Goal: Task Accomplishment & Management: Complete application form

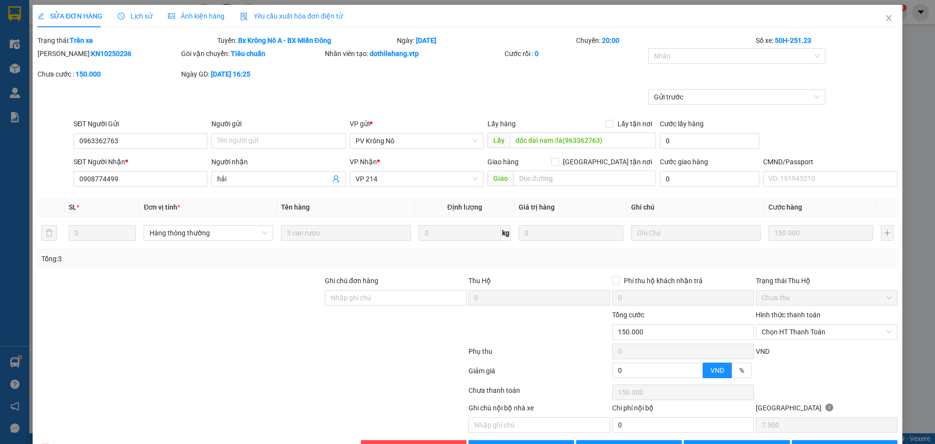
scroll to position [31, 0]
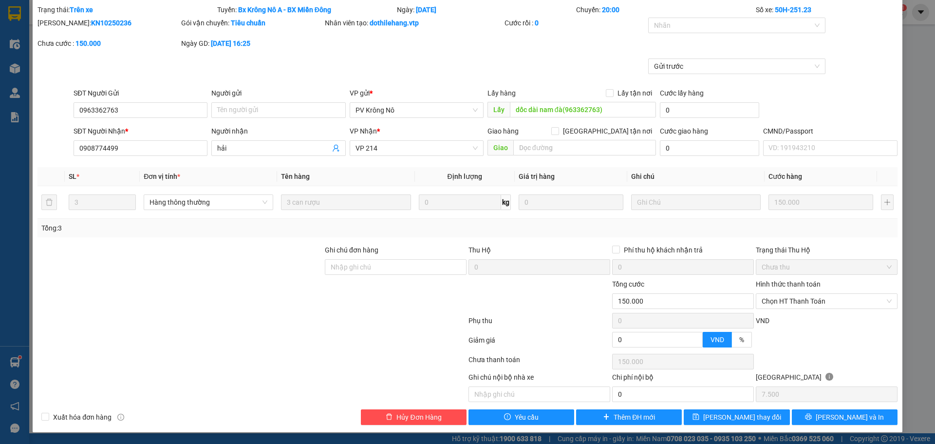
click at [914, 137] on div "SỬA ĐƠN HÀNG Lịch sử Ảnh kiện hàng Yêu cầu xuất hóa đơn điện tử Total Paid Fee …" at bounding box center [467, 222] width 935 height 444
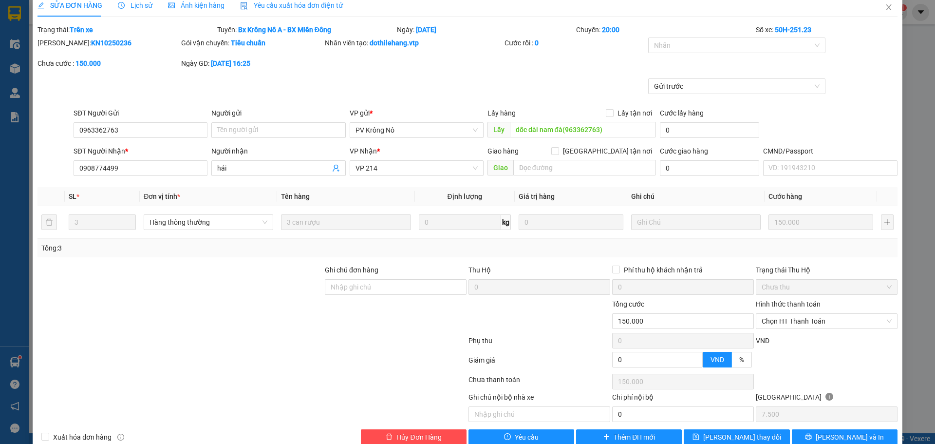
scroll to position [0, 0]
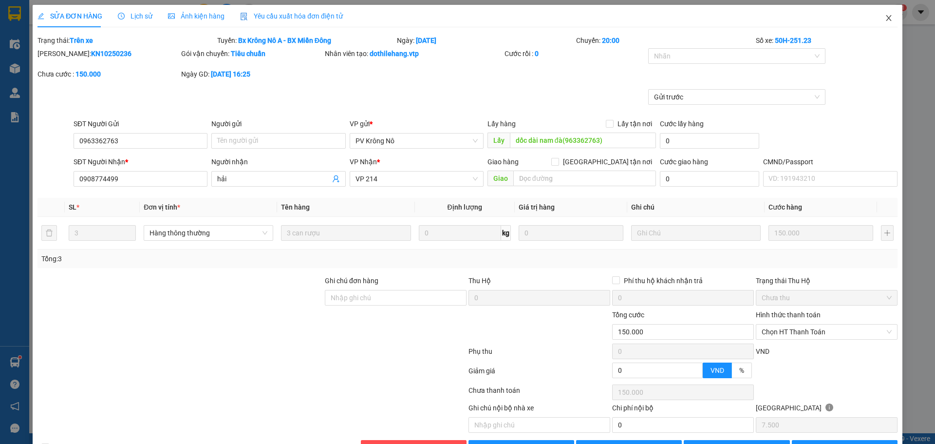
click at [885, 21] on icon "close" at bounding box center [889, 18] width 8 height 8
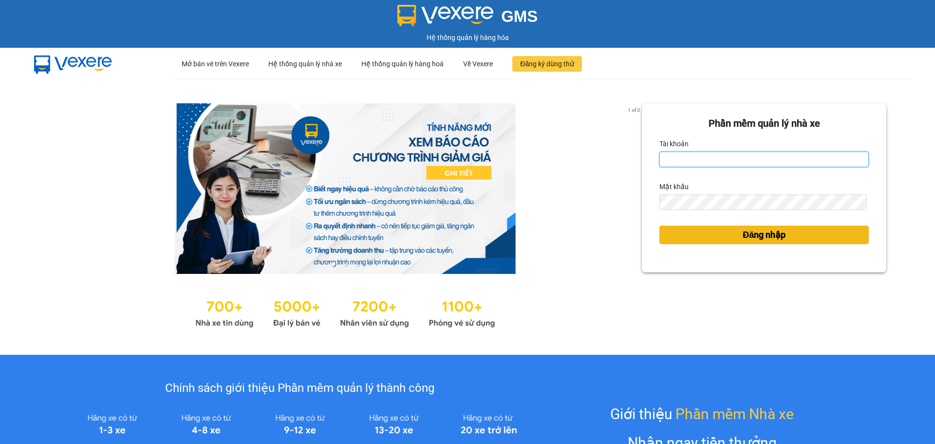
type input "baotung.vtp"
click at [731, 237] on button "Đăng nhập" at bounding box center [763, 234] width 209 height 19
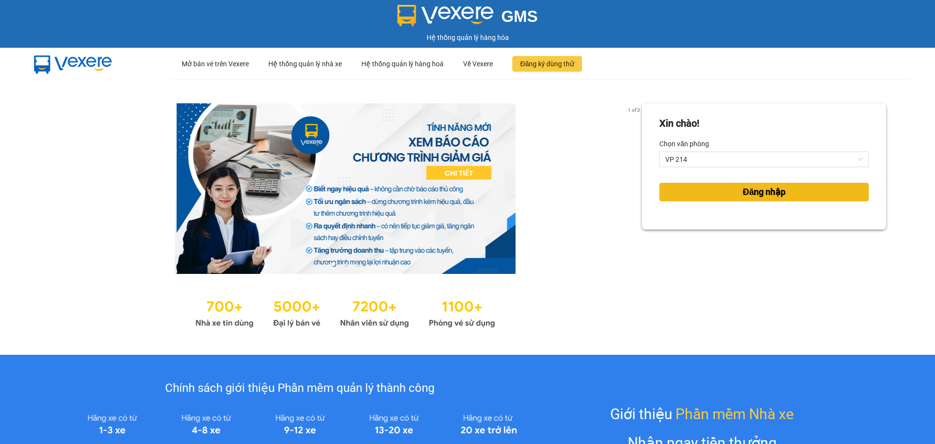
click at [697, 189] on button "Đăng nhập" at bounding box center [763, 192] width 209 height 19
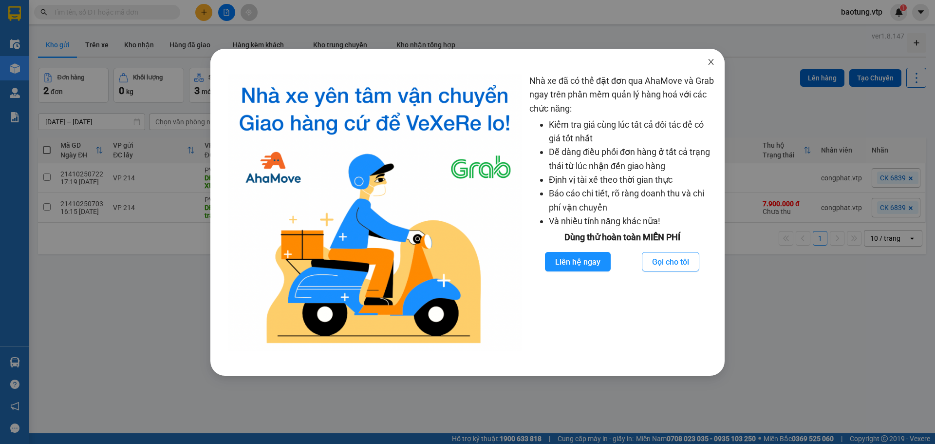
click at [710, 61] on icon "close" at bounding box center [710, 62] width 5 height 6
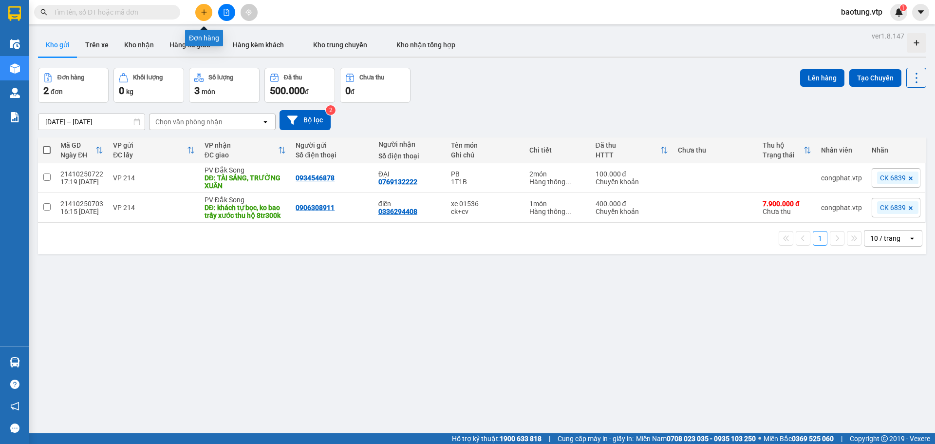
click at [197, 19] on div at bounding box center [226, 12] width 73 height 17
click at [203, 18] on button at bounding box center [203, 12] width 17 height 17
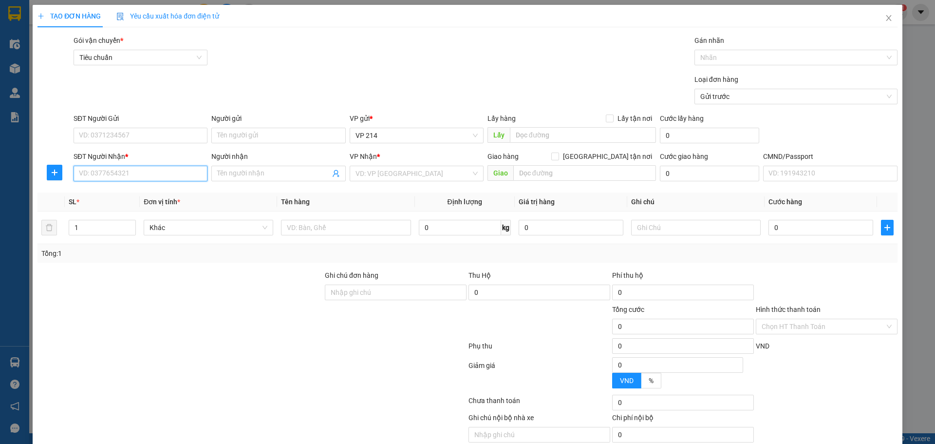
click at [117, 178] on input "SĐT Người Nhận *" at bounding box center [141, 174] width 134 height 16
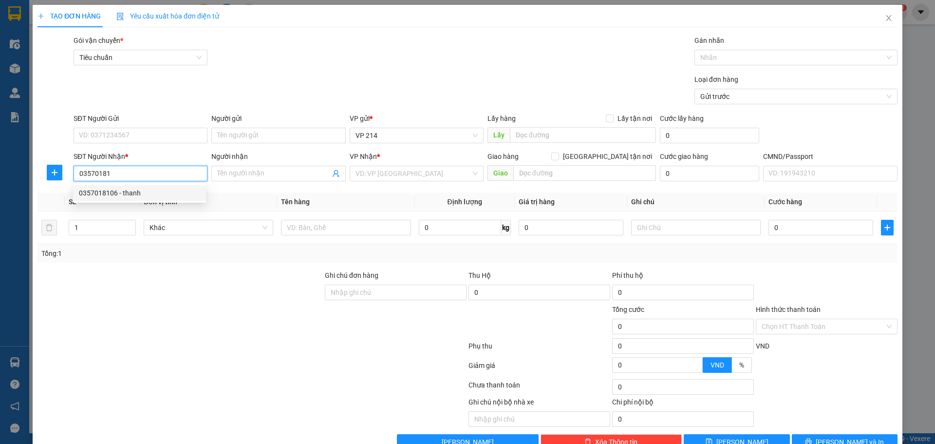
click at [104, 189] on div "0357018106 - thanh" at bounding box center [139, 192] width 121 height 11
type input "0357018106"
type input "thanh"
type input "0357018106"
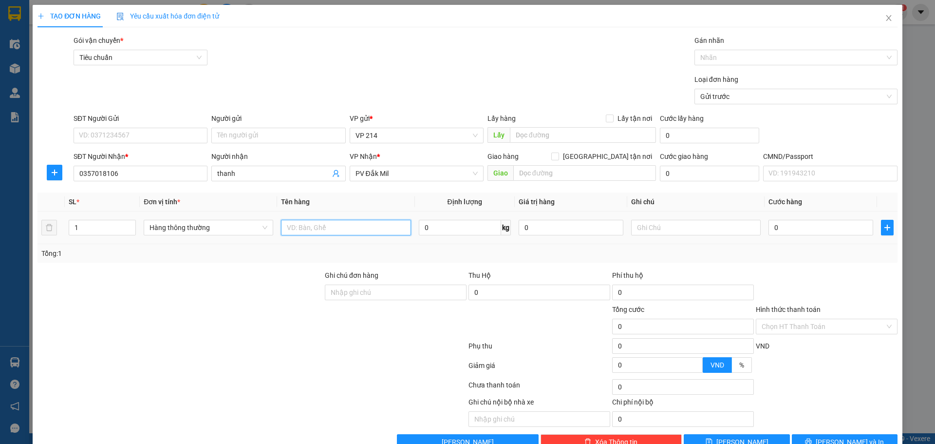
click at [318, 233] on input "text" at bounding box center [346, 228] width 130 height 16
type input "bánh"
type input "c"
type input "4"
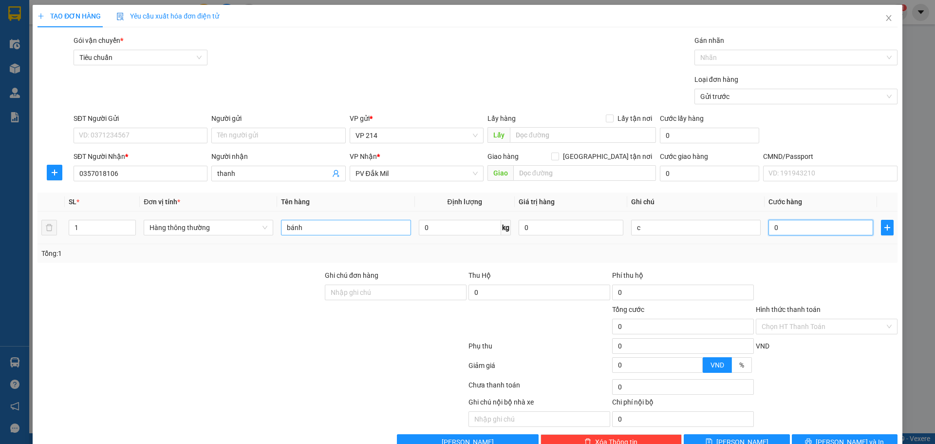
type input "4"
type input "40"
type input "40.000"
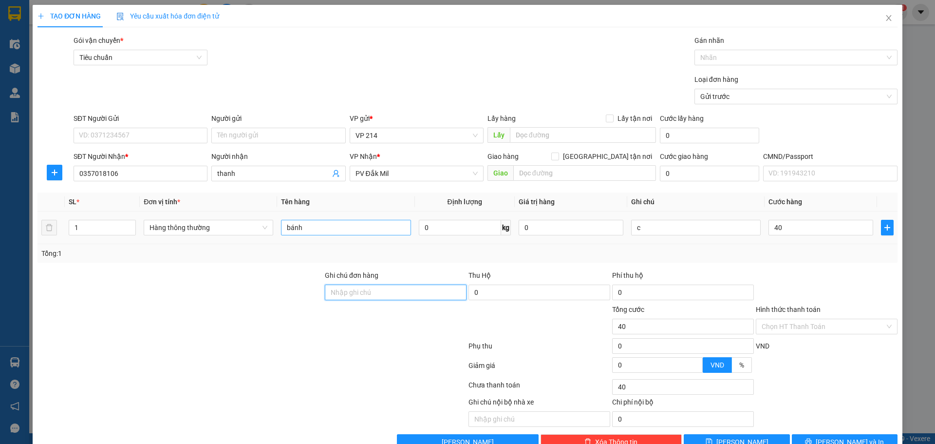
type input "40.000"
click at [95, 144] on div "SĐT Người Gửi VD: 0371234567" at bounding box center [141, 130] width 134 height 34
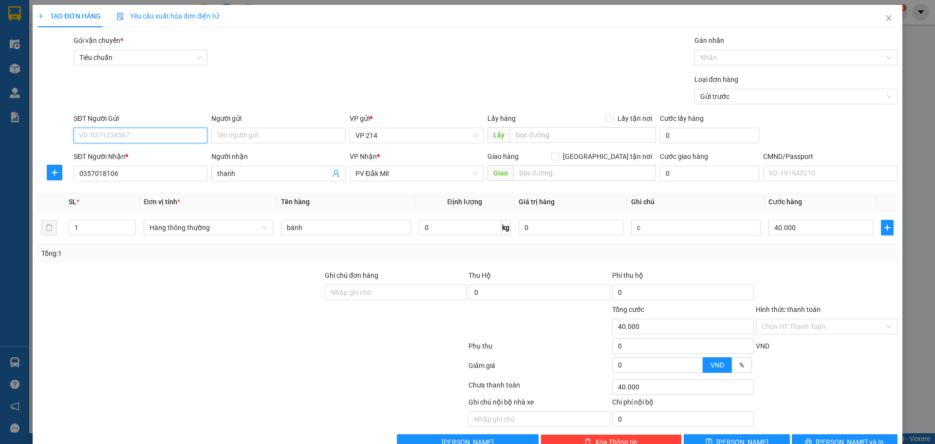
click at [97, 136] on input "SĐT Người Gửi" at bounding box center [141, 136] width 134 height 16
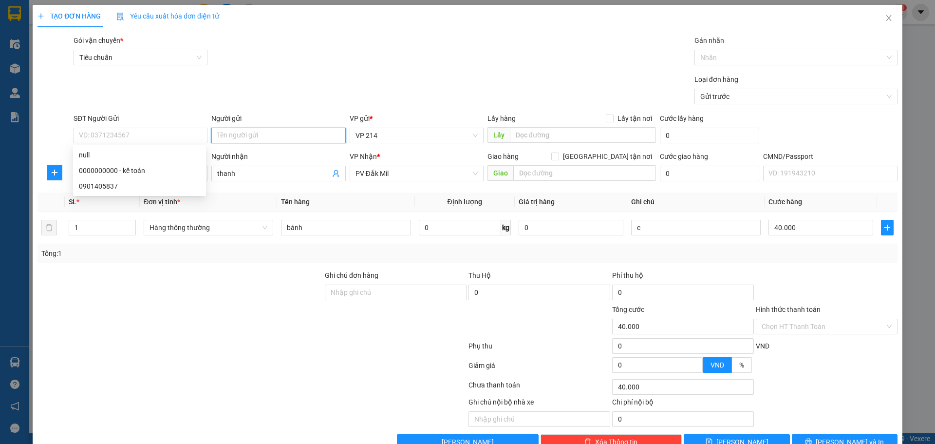
click at [232, 131] on input "Người gửi" at bounding box center [278, 136] width 134 height 16
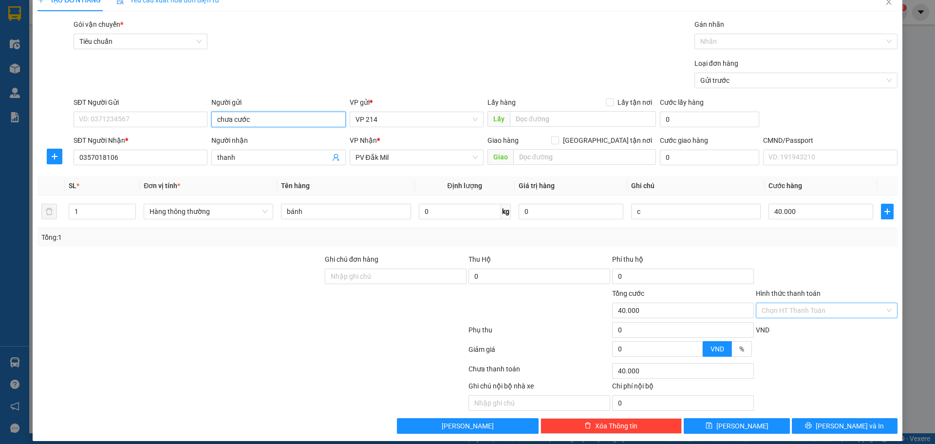
scroll to position [25, 0]
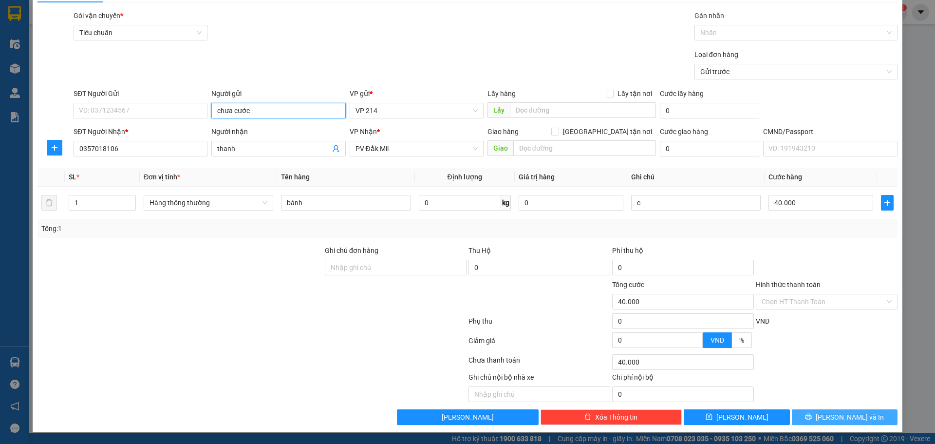
type input "chưa cước"
click at [836, 413] on button "[PERSON_NAME] và In" at bounding box center [845, 417] width 106 height 16
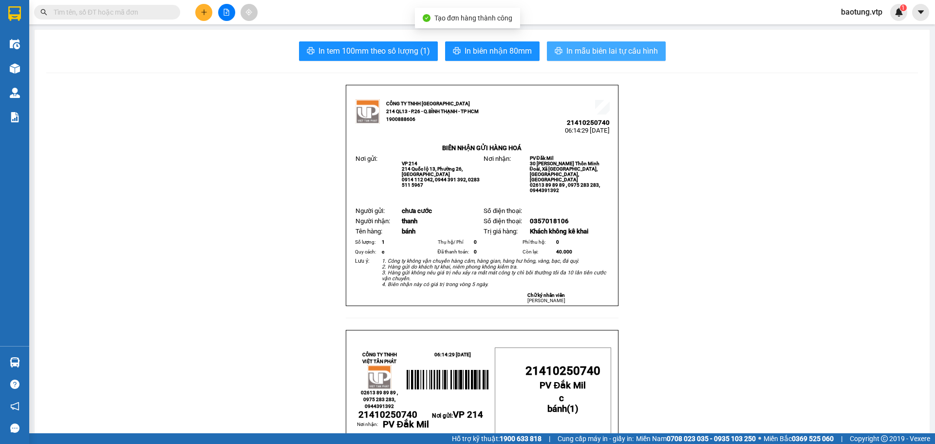
click at [623, 55] on span "In mẫu biên lai tự cấu hình" at bounding box center [612, 51] width 92 height 12
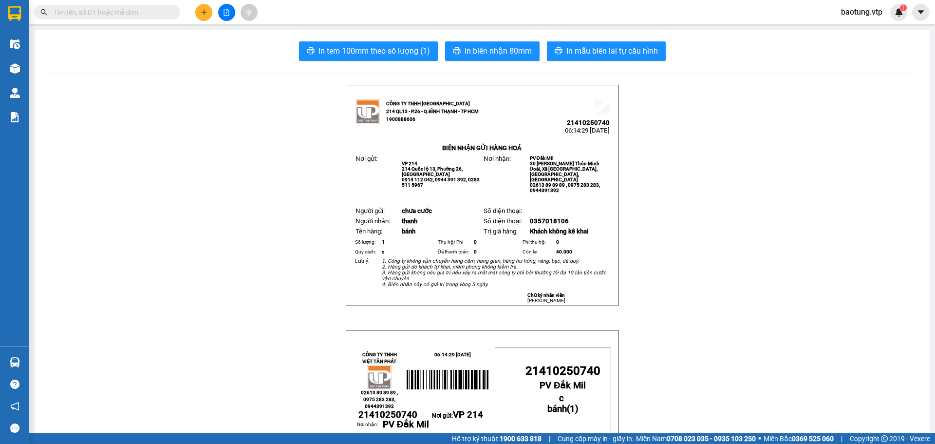
click at [101, 14] on input "text" at bounding box center [111, 12] width 115 height 11
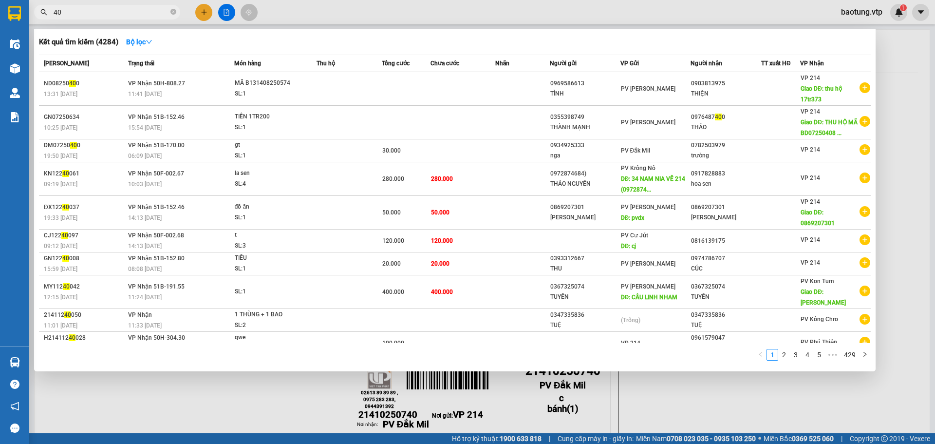
type input "4"
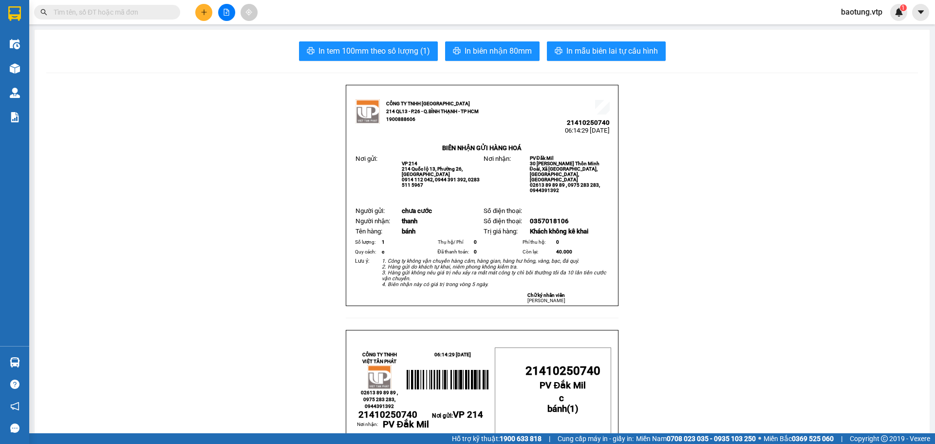
click at [206, 11] on icon "plus" at bounding box center [204, 12] width 7 height 7
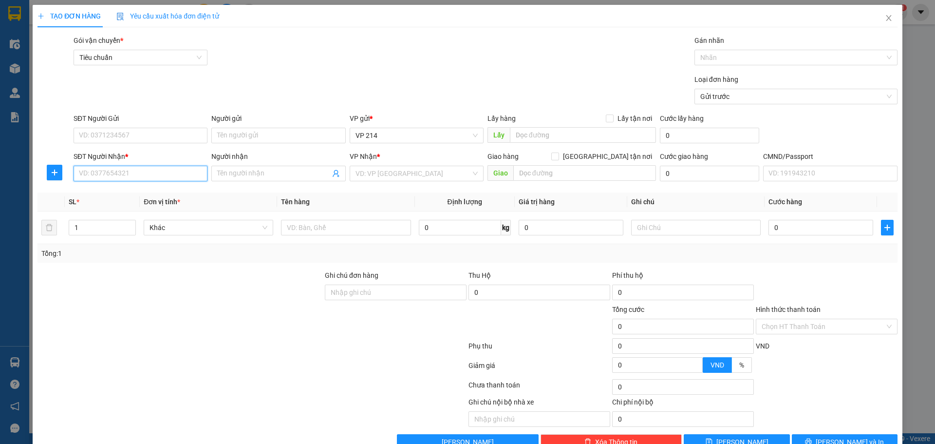
click at [106, 175] on input "SĐT Người Nhận *" at bounding box center [141, 174] width 134 height 16
type input "0352304825"
type input "t"
type input "chung"
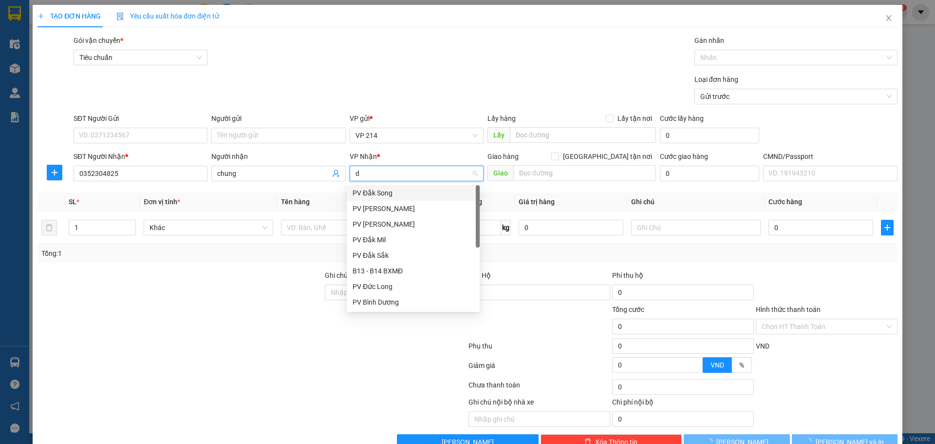
type input "dm"
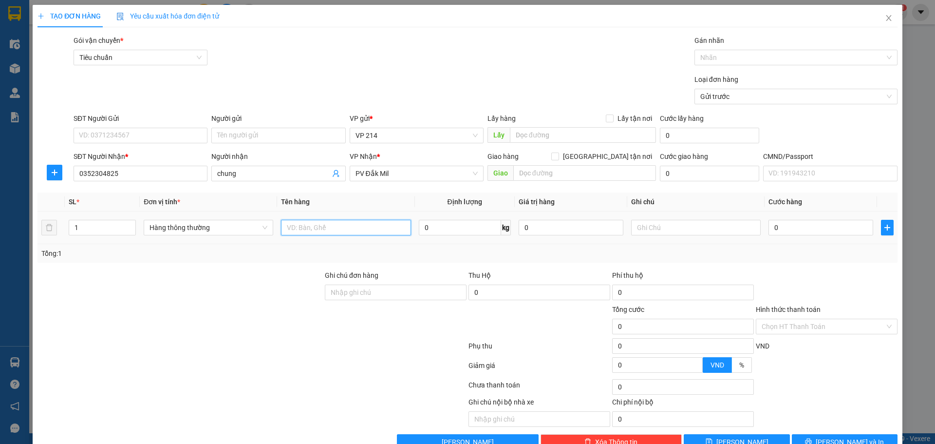
click at [341, 231] on input "text" at bounding box center [346, 228] width 130 height 16
type input "bánh"
type input "t"
type input "3"
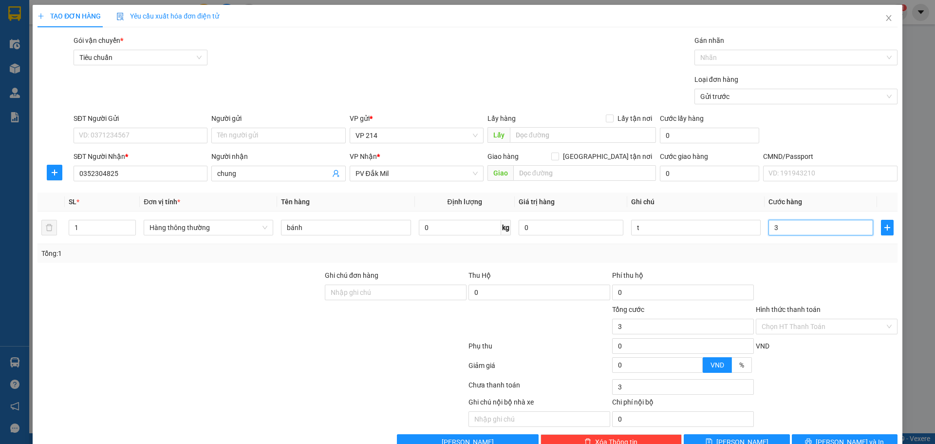
type input "3"
type input "30"
type input "30.000"
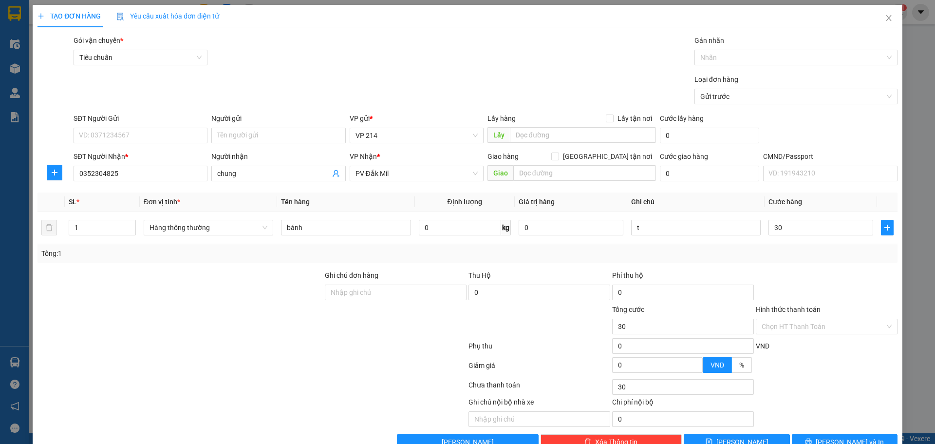
type input "30.000"
click at [771, 334] on div "Hình thức thanh toán Chọn HT Thanh Toán" at bounding box center [827, 321] width 142 height 34
click at [778, 331] on input "Hình thức thanh toán" at bounding box center [823, 326] width 123 height 15
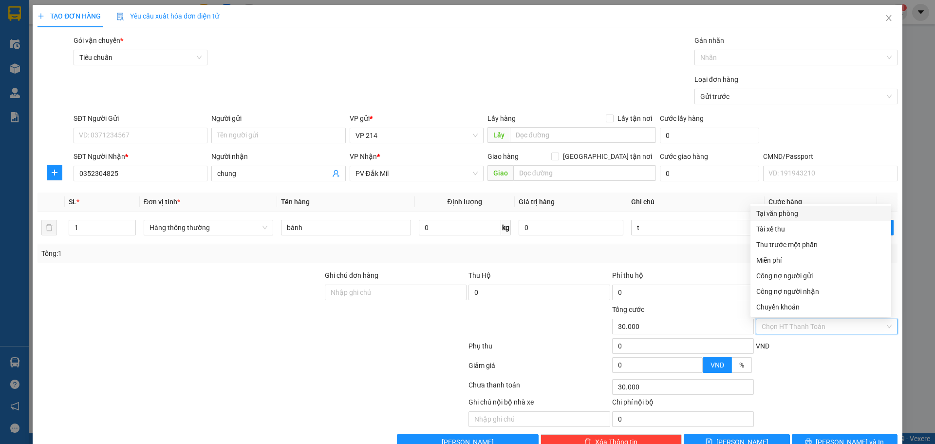
click at [770, 211] on div "Tại văn phòng" at bounding box center [820, 213] width 129 height 11
type input "0"
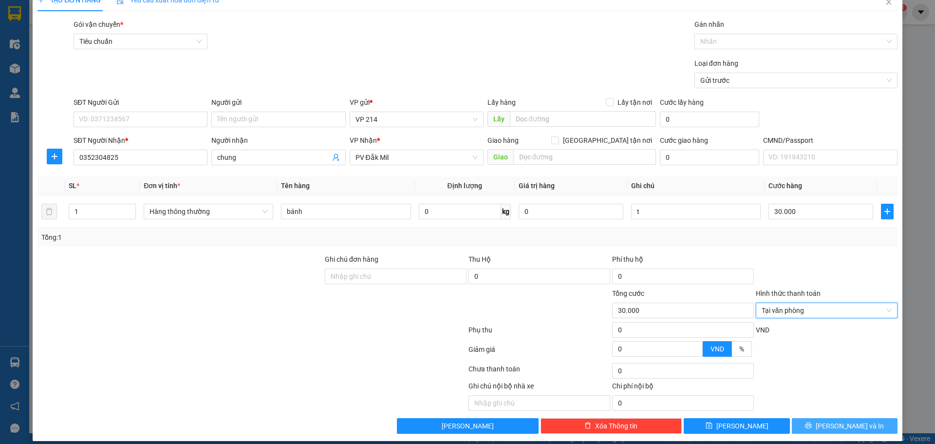
scroll to position [25, 0]
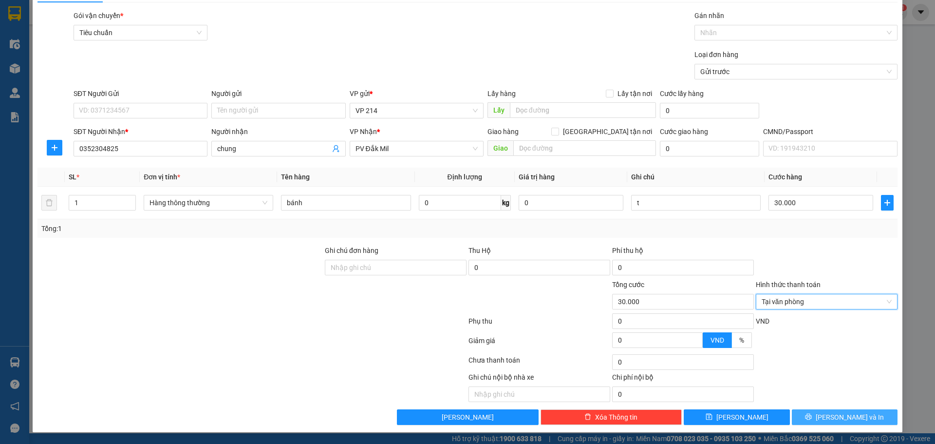
click at [857, 415] on button "[PERSON_NAME] và In" at bounding box center [845, 417] width 106 height 16
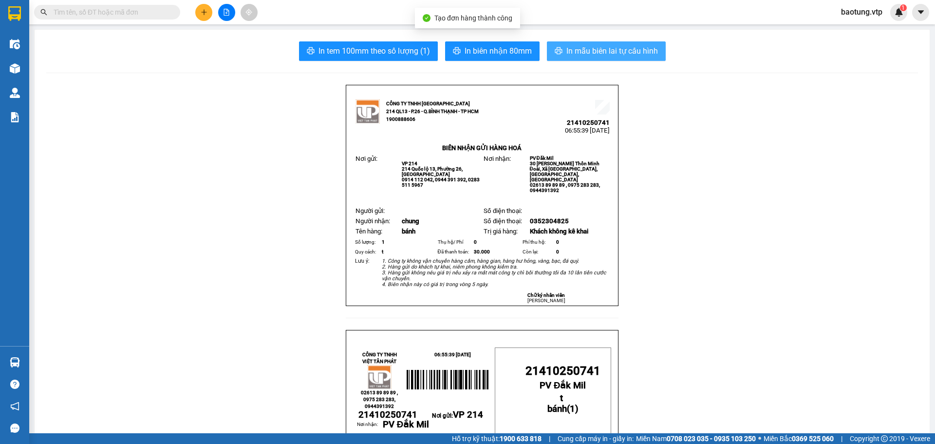
click at [566, 54] on span "In mẫu biên lai tự cấu hình" at bounding box center [612, 51] width 92 height 12
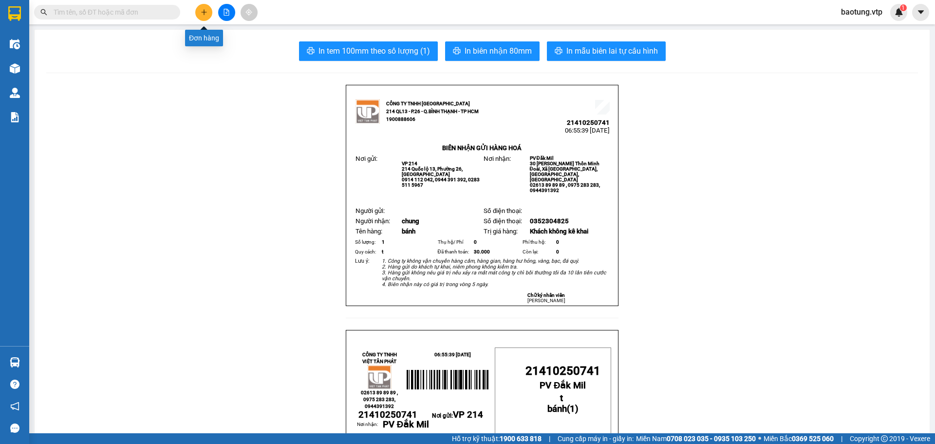
click at [202, 12] on icon "plus" at bounding box center [204, 12] width 7 height 7
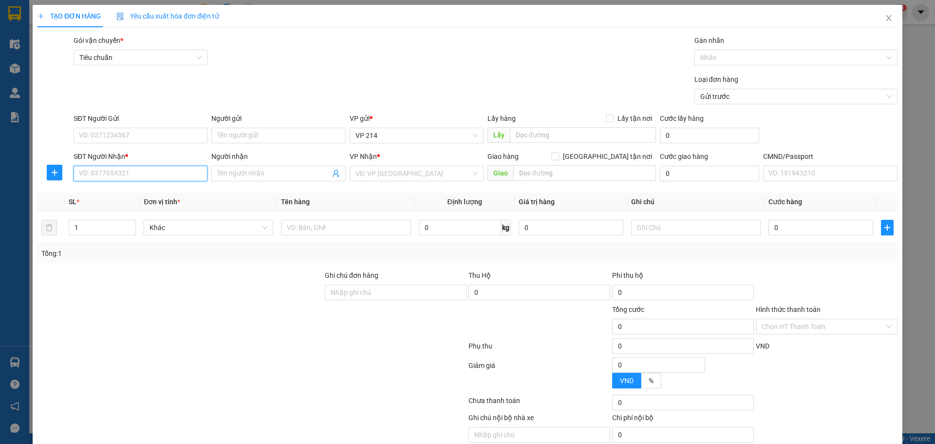
click at [85, 174] on input "SĐT Người Nhận *" at bounding box center [141, 174] width 134 height 16
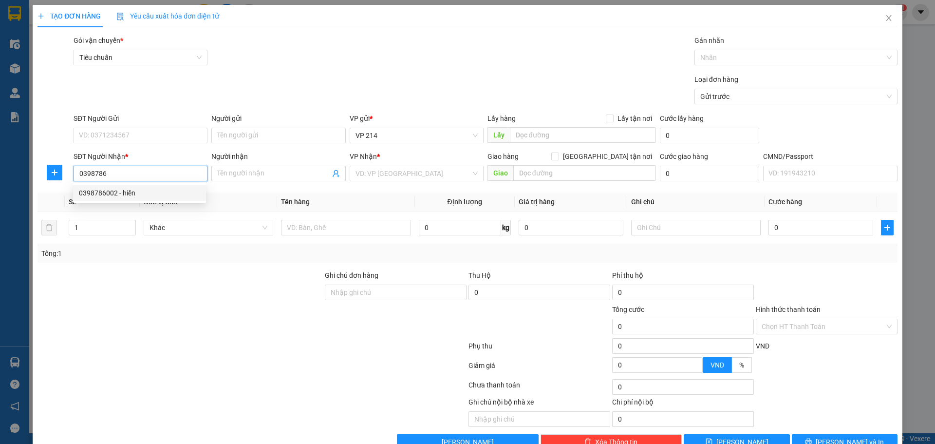
click at [140, 198] on div "0398786002 - hiền" at bounding box center [139, 192] width 121 height 11
type input "0398786002"
type input "hiền"
type input "0398786002"
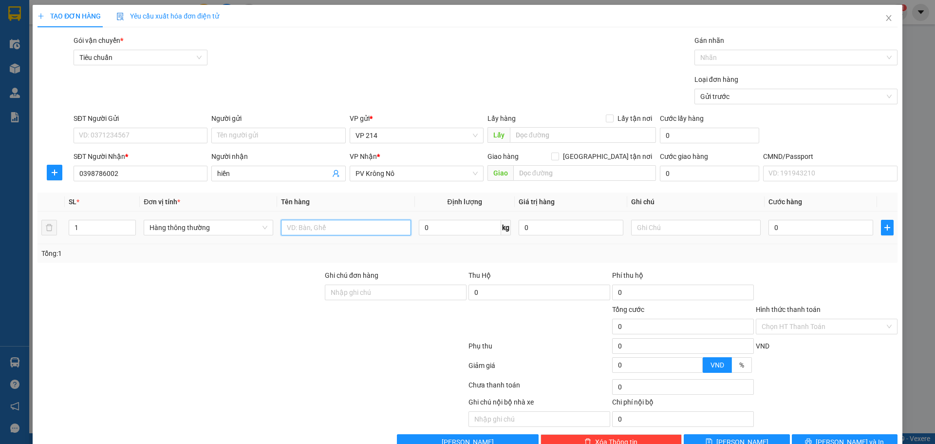
click at [292, 223] on input "text" at bounding box center [346, 228] width 130 height 16
type input "lồng sắt"
click at [856, 436] on span "[PERSON_NAME] và In" at bounding box center [850, 441] width 68 height 11
click at [828, 220] on input "0" at bounding box center [820, 228] width 105 height 16
type input "8"
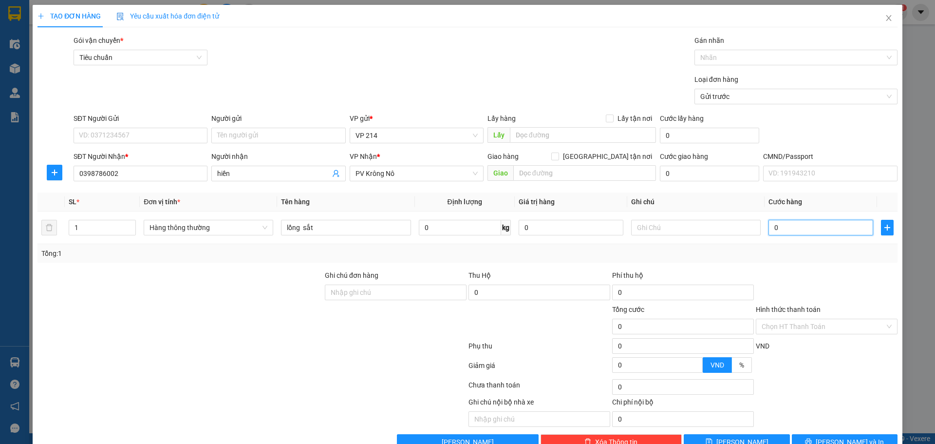
type input "8"
type input "80"
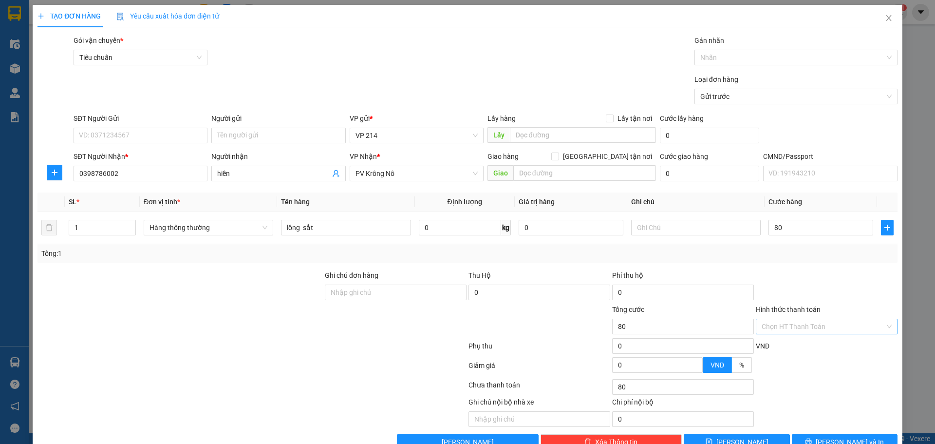
type input "80.000"
click at [823, 319] on input "Hình thức thanh toán" at bounding box center [823, 326] width 123 height 15
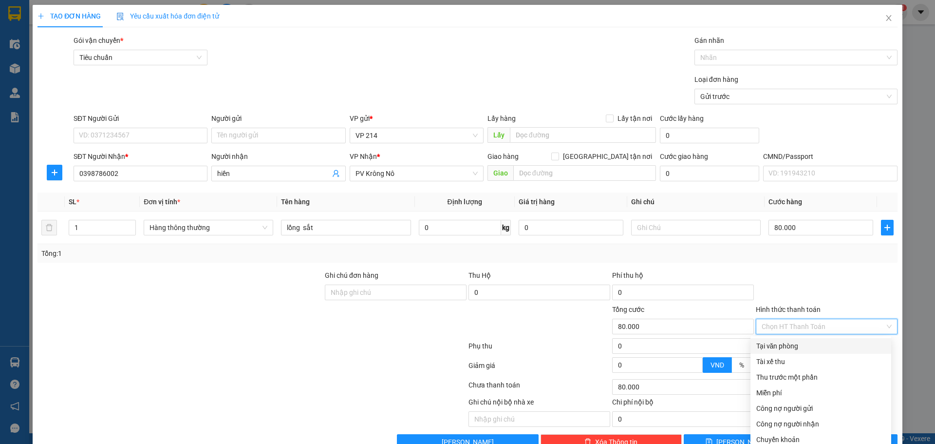
click at [802, 340] on div "Tại văn phòng" at bounding box center [820, 345] width 129 height 11
type input "0"
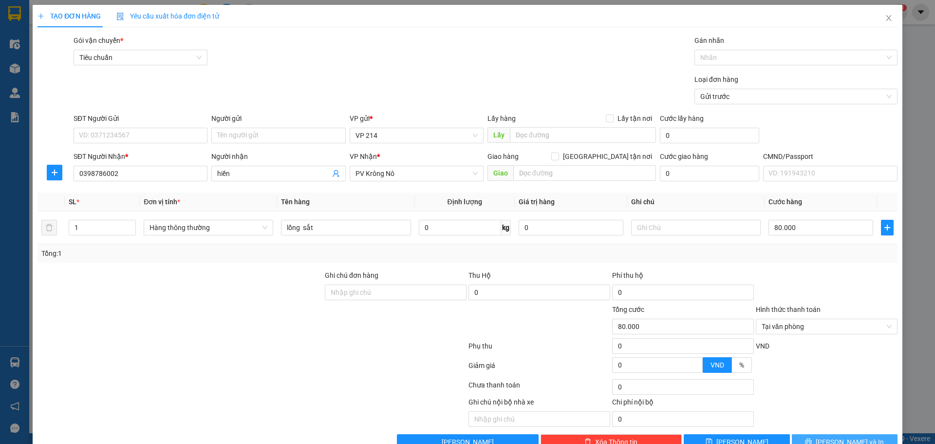
click at [829, 436] on span "[PERSON_NAME] và In" at bounding box center [850, 441] width 68 height 11
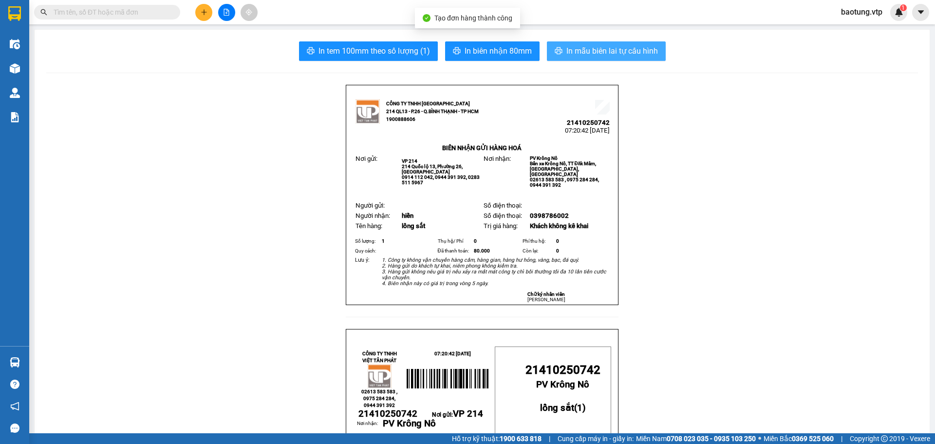
click at [589, 48] on span "In mẫu biên lai tự cấu hình" at bounding box center [612, 51] width 92 height 12
